Goal: Task Accomplishment & Management: Use online tool/utility

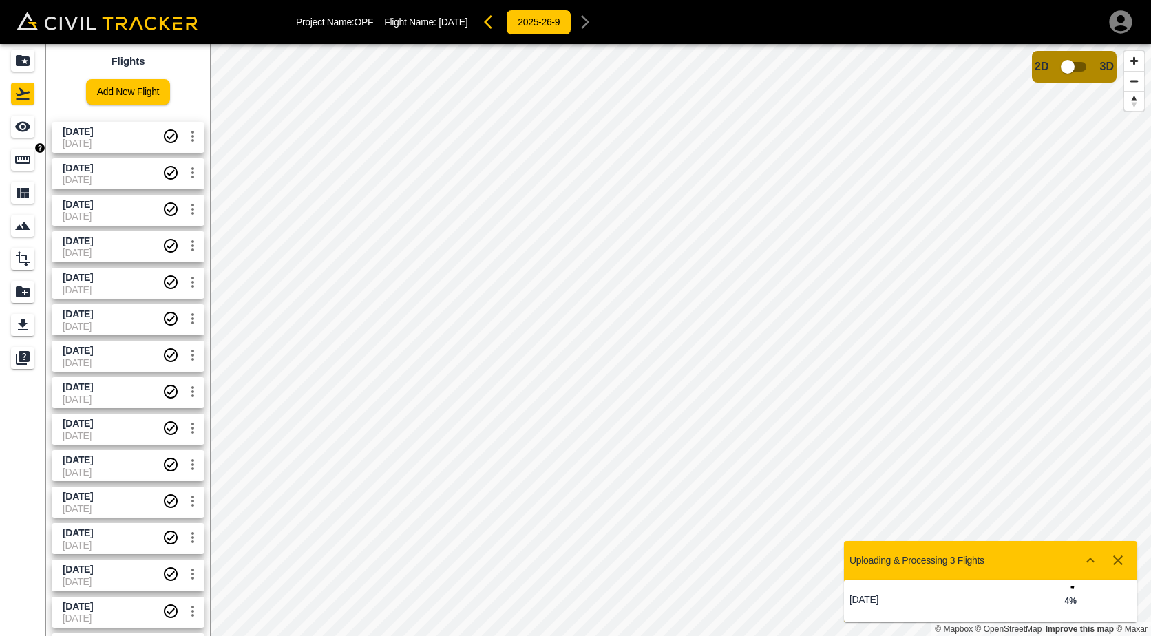
click at [19, 163] on icon "Measure" at bounding box center [22, 160] width 15 height 8
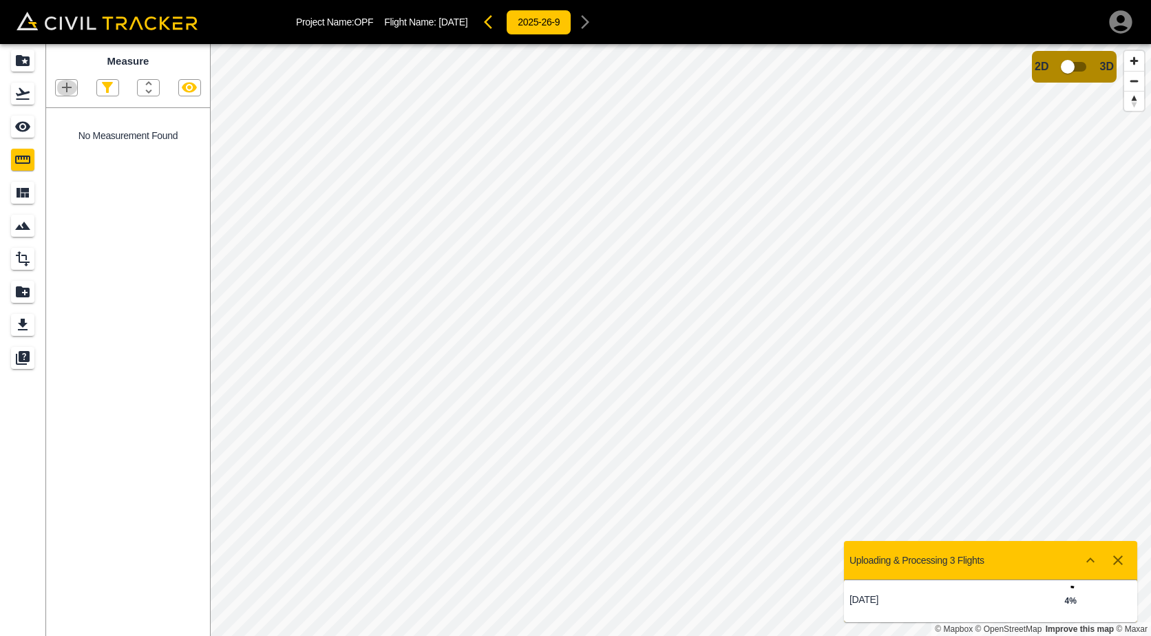
click at [68, 87] on icon "button" at bounding box center [67, 87] width 17 height 17
click at [65, 150] on p "Polygon" at bounding box center [66, 153] width 33 height 11
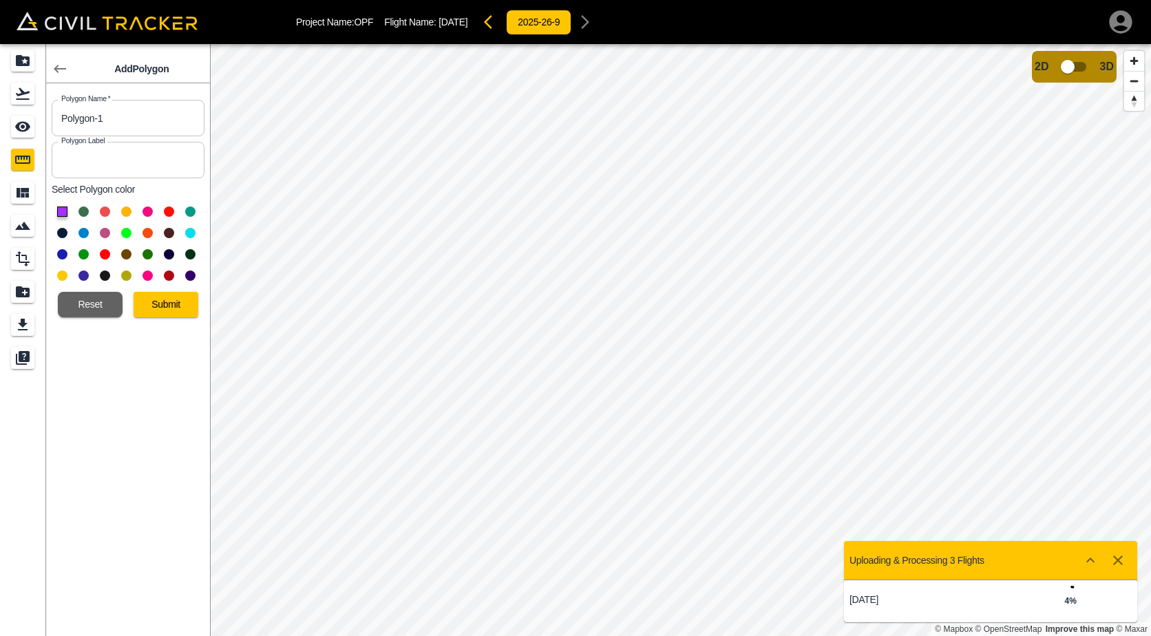
click at [128, 233] on button at bounding box center [126, 233] width 10 height 10
click at [166, 308] on button "Submit" at bounding box center [166, 304] width 65 height 25
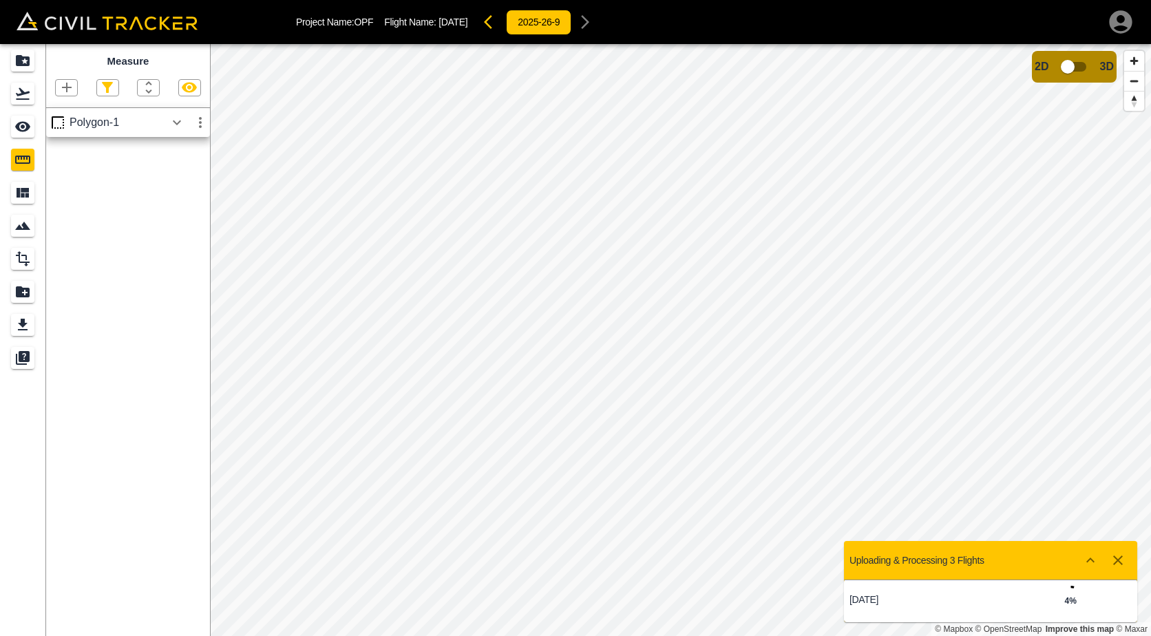
click at [70, 85] on icon "button" at bounding box center [67, 87] width 17 height 17
click at [69, 149] on p "Polygon" at bounding box center [66, 153] width 33 height 11
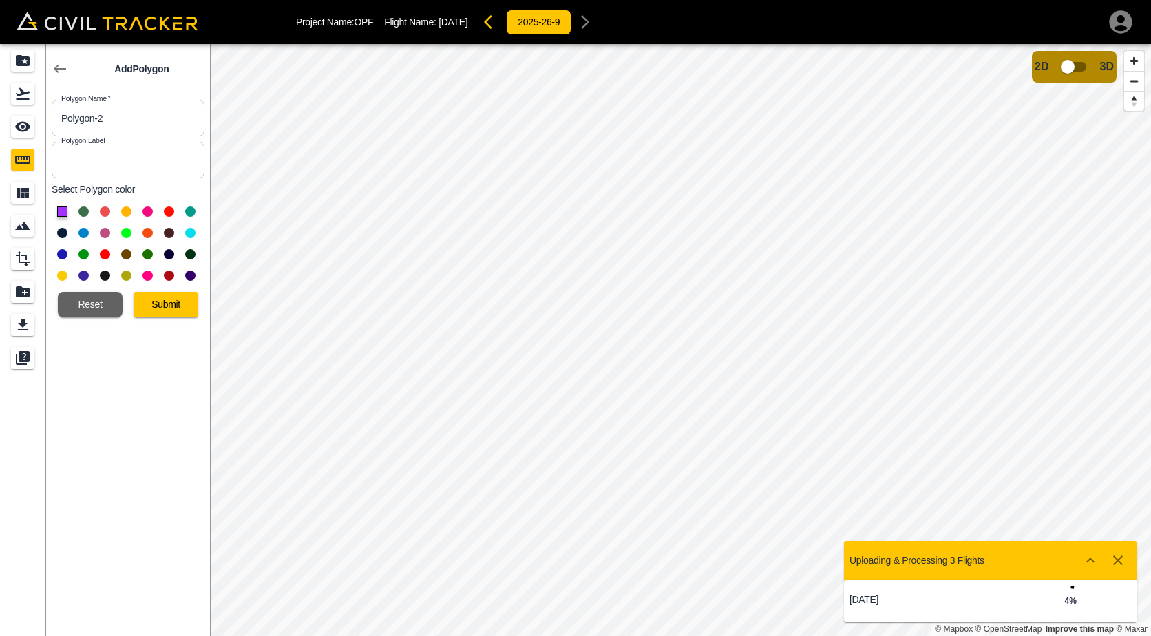
click at [129, 228] on button at bounding box center [126, 233] width 10 height 10
click at [155, 302] on button "Submit" at bounding box center [166, 304] width 65 height 25
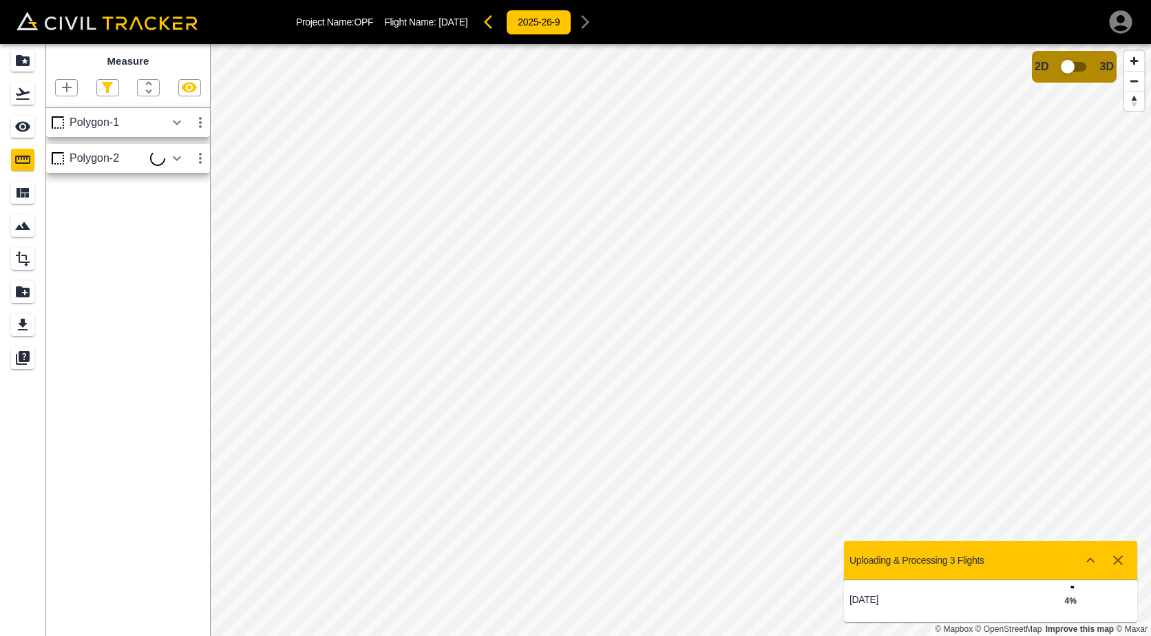
click at [70, 84] on icon "button" at bounding box center [67, 87] width 17 height 17
click at [70, 153] on p "Polygon" at bounding box center [66, 153] width 33 height 11
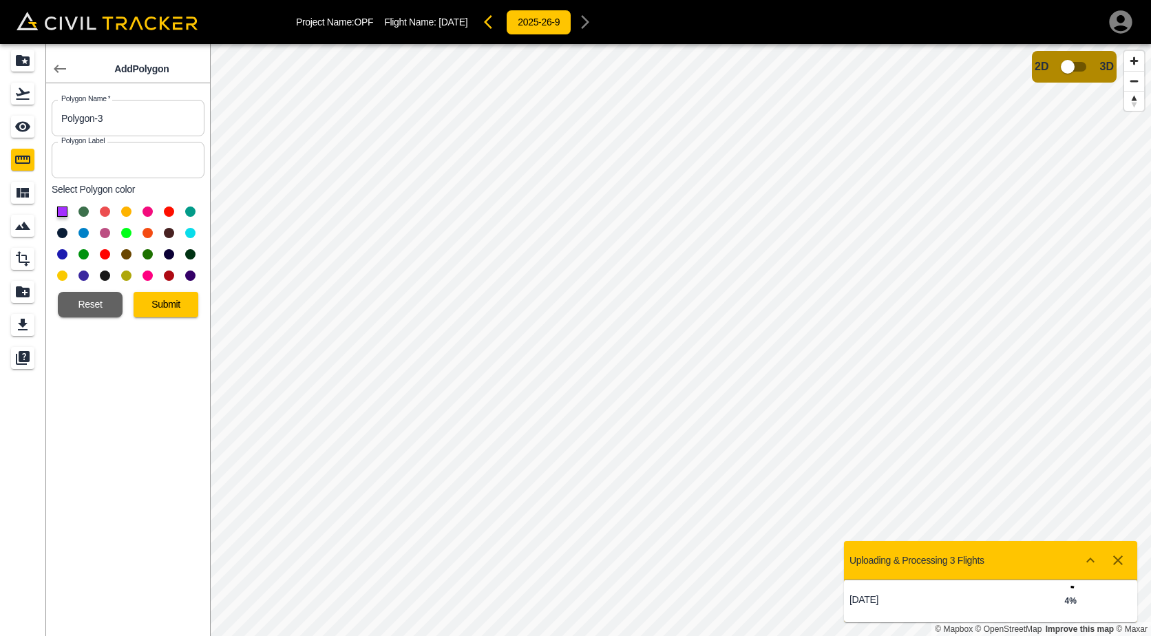
click at [127, 235] on button at bounding box center [126, 233] width 10 height 10
click at [153, 300] on button "Submit" at bounding box center [166, 304] width 65 height 25
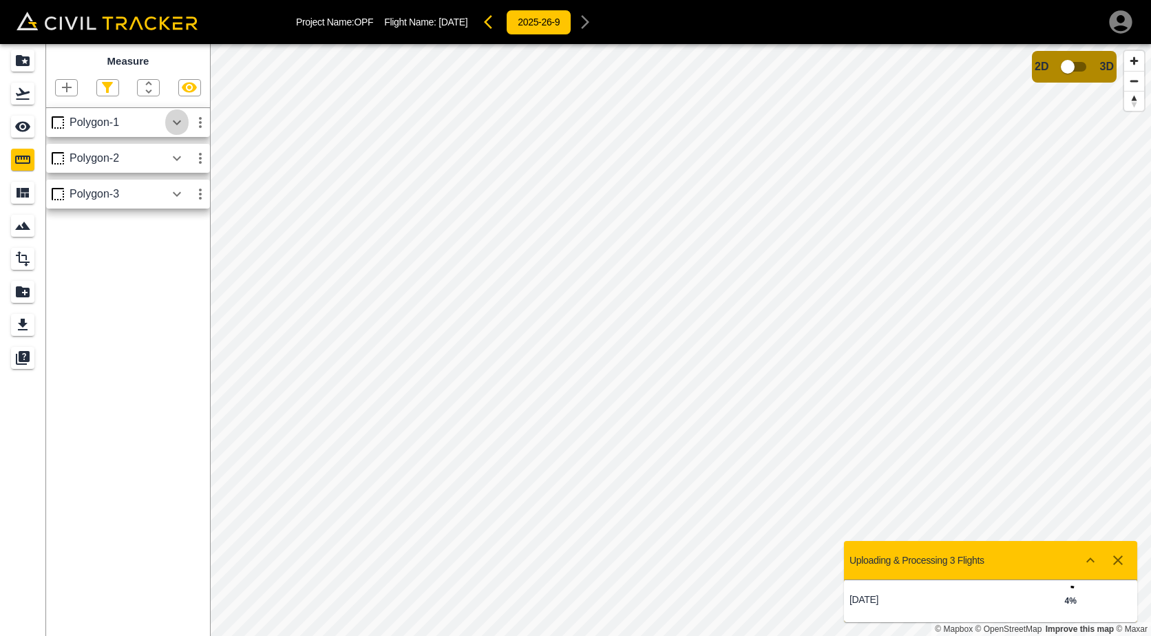
click at [176, 120] on icon "button" at bounding box center [177, 122] width 17 height 17
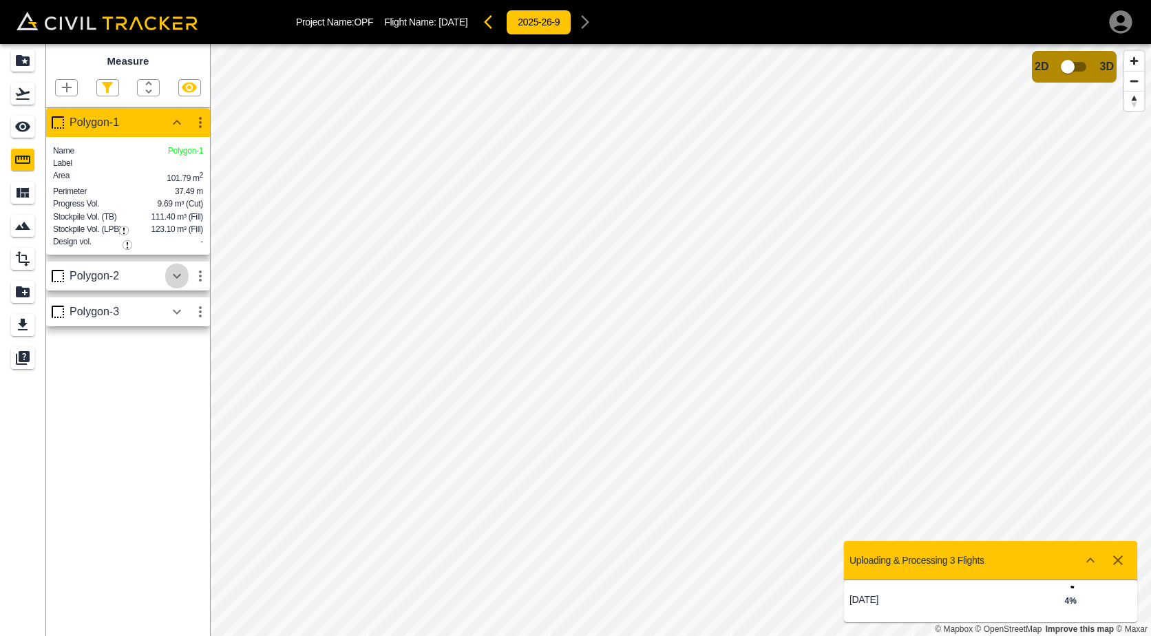
click at [176, 278] on icon "button" at bounding box center [177, 275] width 8 height 5
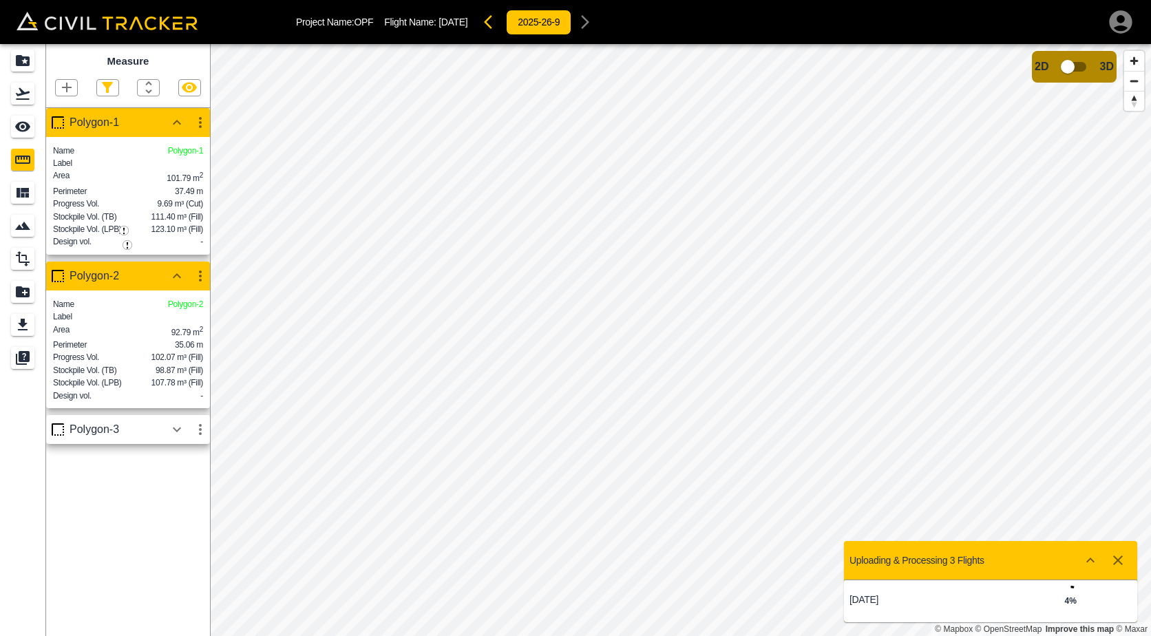
click at [170, 438] on icon "button" at bounding box center [177, 429] width 17 height 17
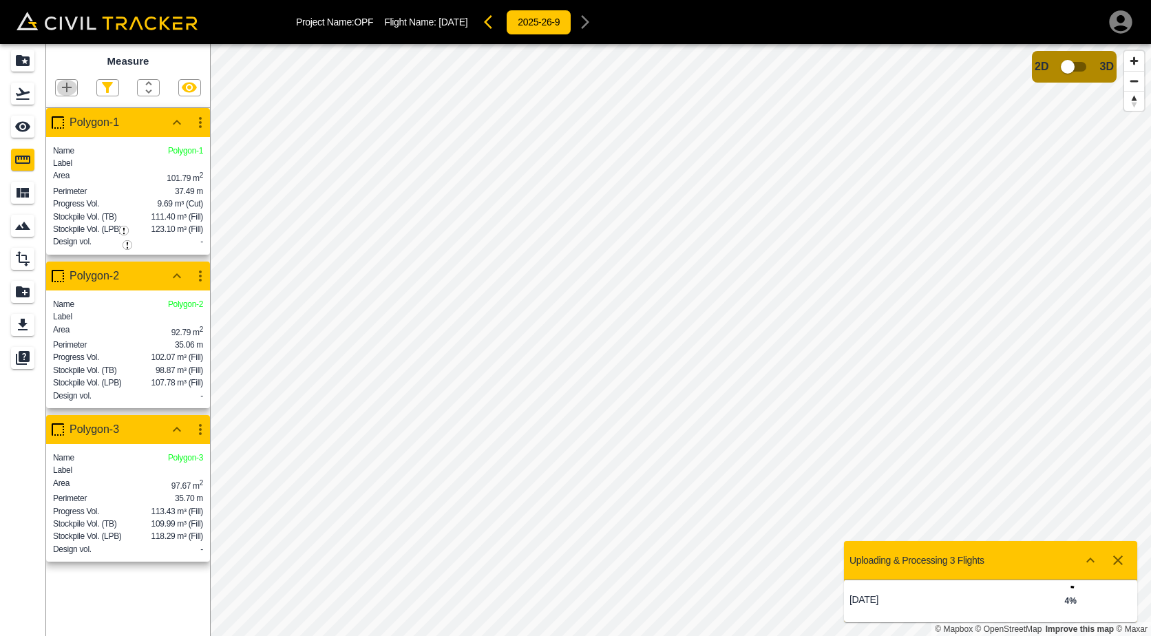
click at [61, 88] on icon "button" at bounding box center [67, 87] width 17 height 17
click at [70, 153] on p "Polygon" at bounding box center [66, 153] width 33 height 11
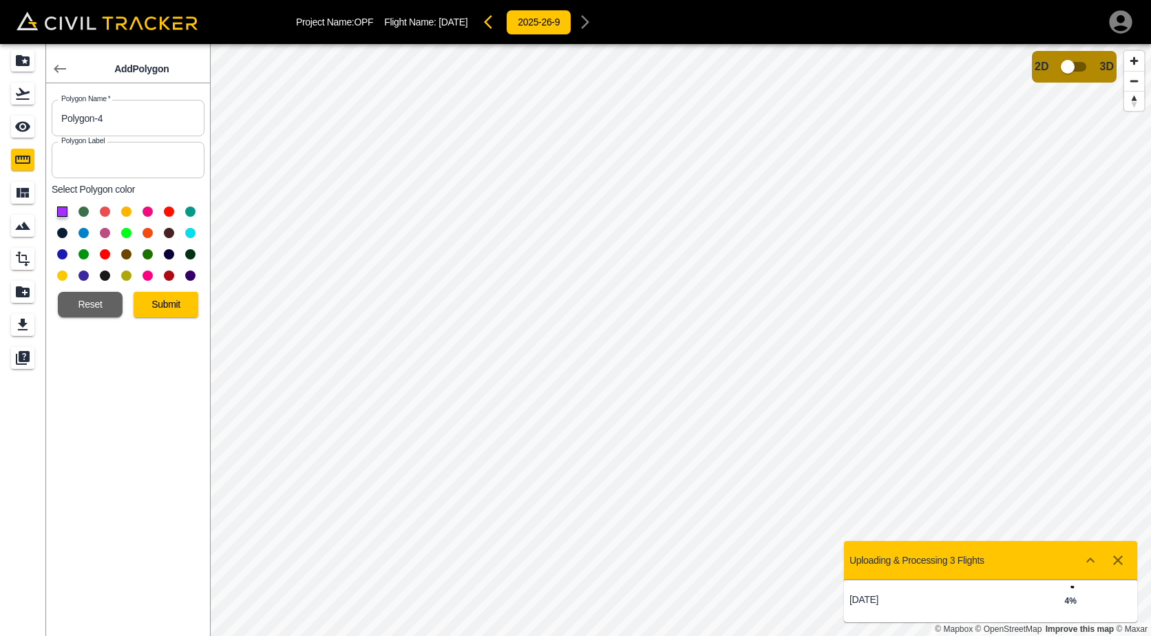
click at [125, 230] on button at bounding box center [126, 233] width 10 height 10
click at [158, 315] on button "Submit" at bounding box center [166, 304] width 65 height 25
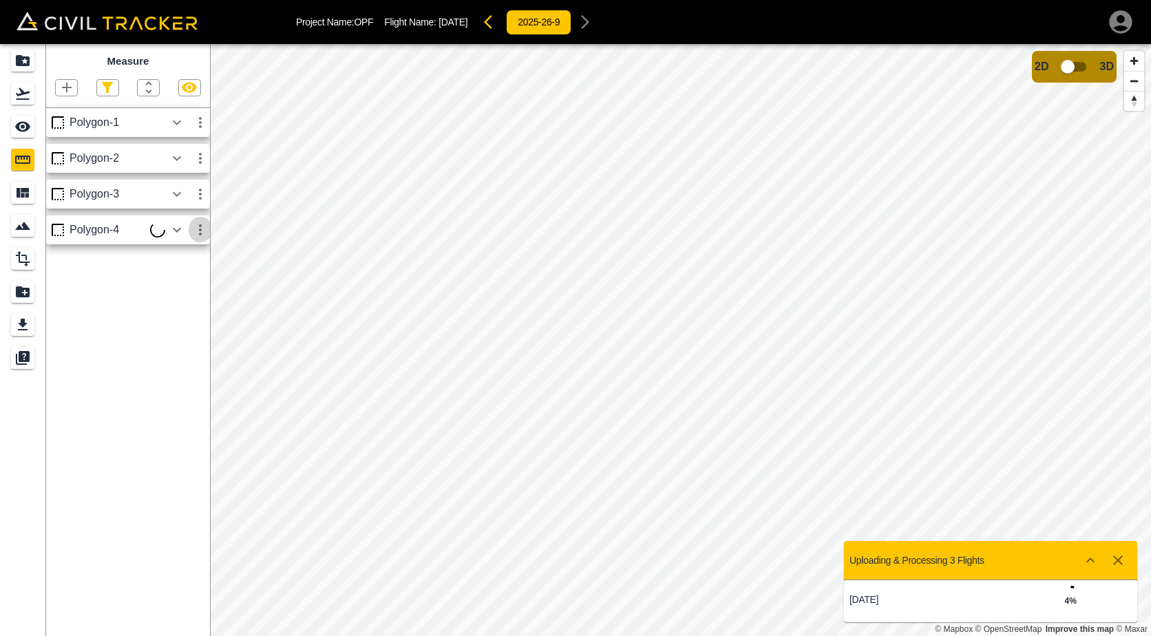
click at [198, 230] on icon "button" at bounding box center [200, 230] width 17 height 17
click at [206, 226] on icon "button" at bounding box center [200, 230] width 17 height 17
click at [184, 279] on h6 "Edit" at bounding box center [187, 283] width 28 height 8
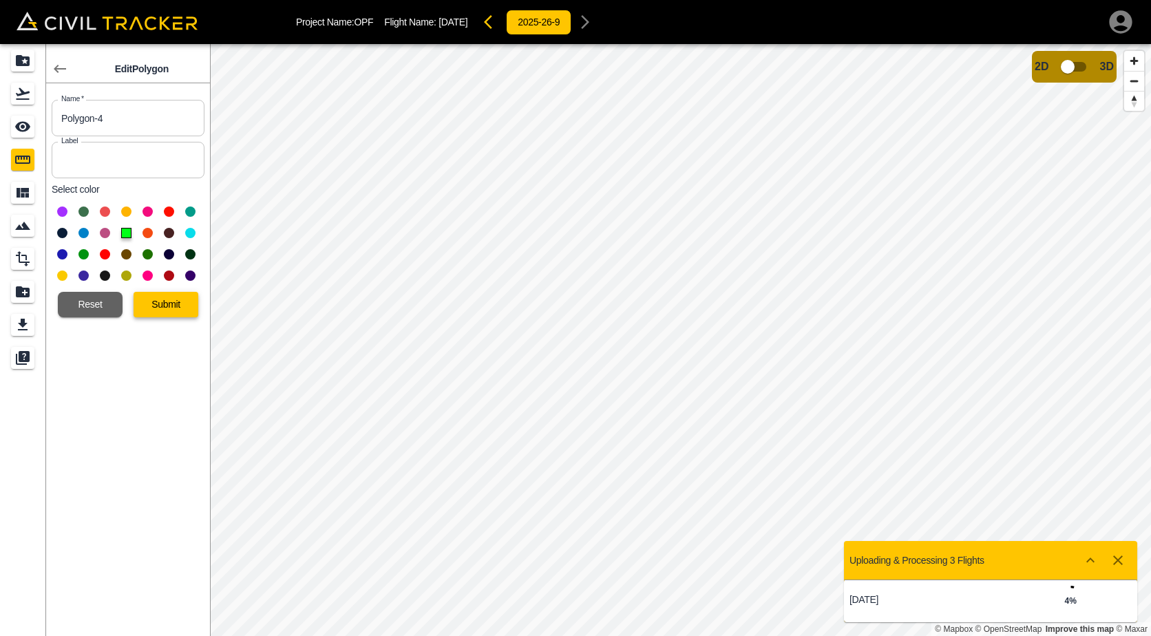
click at [183, 305] on button "Submit" at bounding box center [166, 304] width 65 height 25
